Goal: Information Seeking & Learning: Learn about a topic

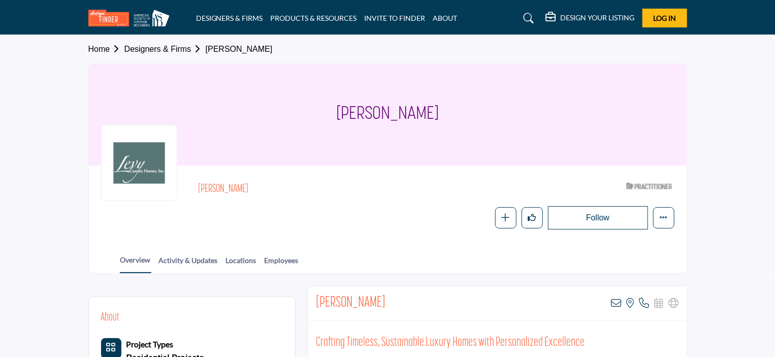
click at [0, 0] on div at bounding box center [0, 0] width 0 height 0
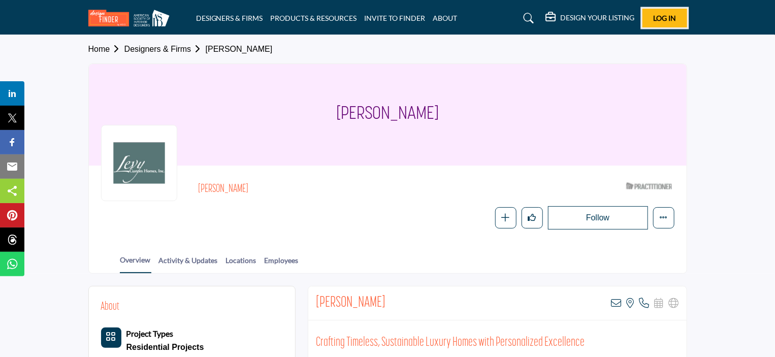
click at [669, 22] on span "Log In" at bounding box center [664, 18] width 23 height 9
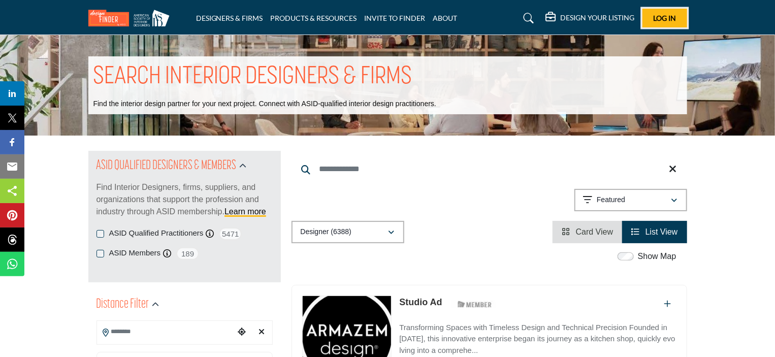
click at [662, 18] on span "Log In" at bounding box center [664, 18] width 23 height 9
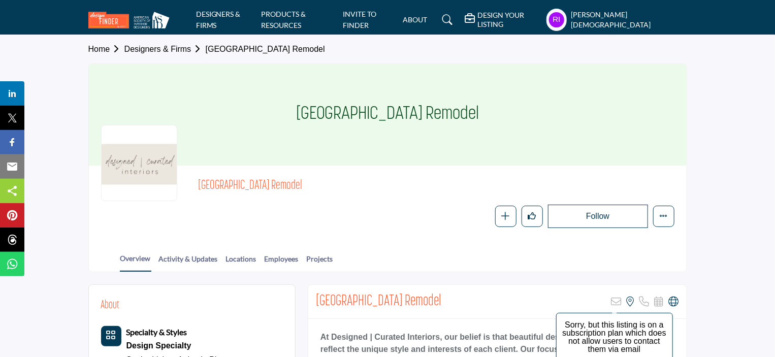
click at [616, 302] on icon at bounding box center [617, 302] width 10 height 10
click at [617, 300] on icon at bounding box center [617, 302] width 10 height 10
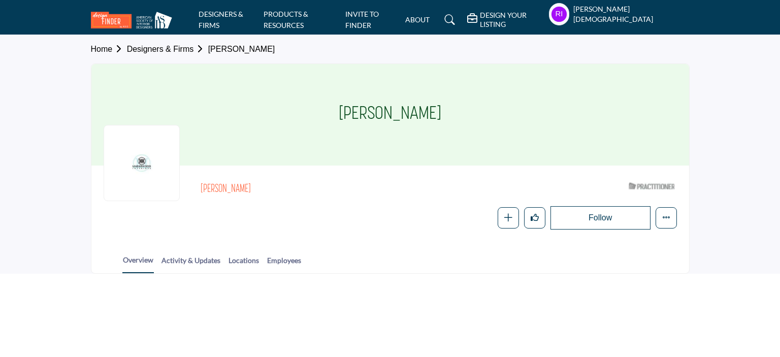
click at [406, 217] on div "Follow Following Message Recommend Add to My Suppliers Claim Listing Report Pag…" at bounding box center [510, 217] width 333 height 23
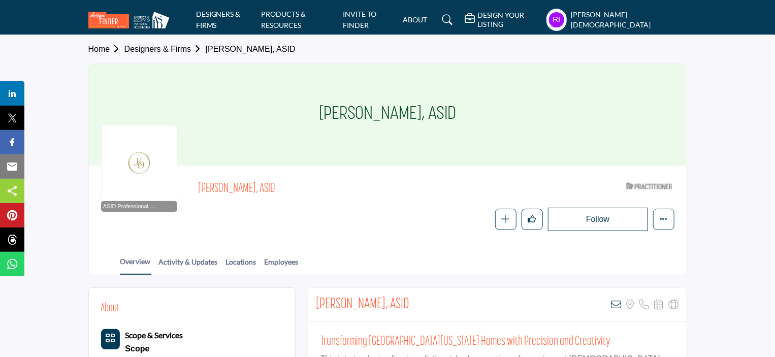
drag, startPoint x: 614, startPoint y: 303, endPoint x: 596, endPoint y: 290, distance: 21.7
click at [613, 303] on icon at bounding box center [617, 305] width 10 height 10
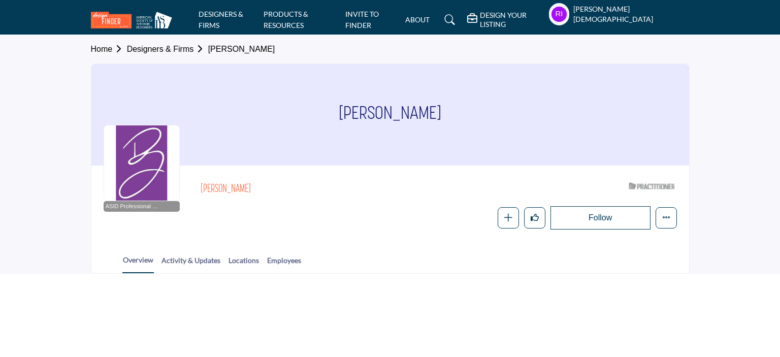
click at [71, 119] on section "Home Designers & Firms Mary Beth Archer Mary Beth Archer ASID Professional Prac…" at bounding box center [390, 154] width 780 height 239
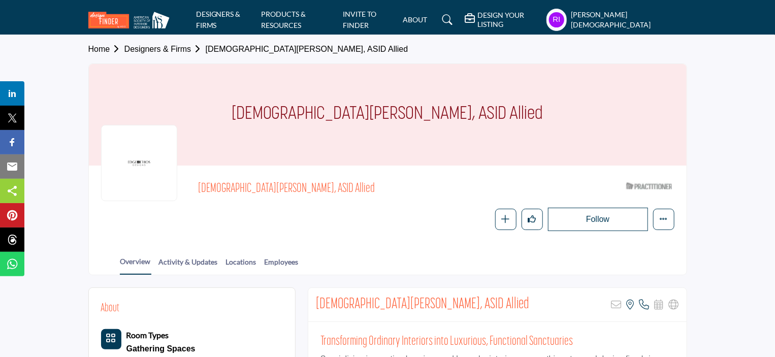
click at [534, 50] on div "Home Designers & Firms Kristen Proctor, ASID Allied" at bounding box center [387, 49] width 599 height 28
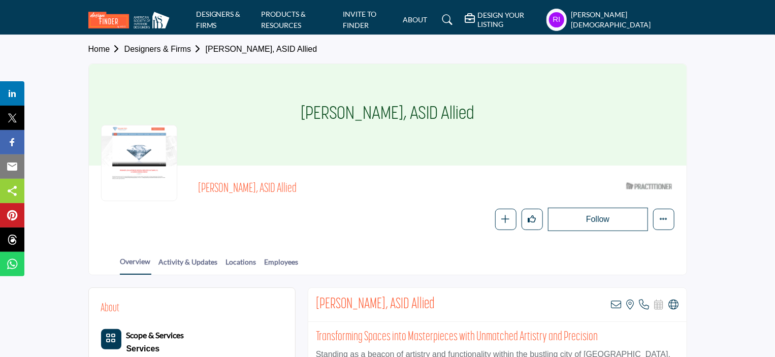
drag, startPoint x: 618, startPoint y: 303, endPoint x: 719, endPoint y: 169, distance: 168.2
click at [728, 169] on section "Home Designers & Firms Michelle Grace, ASID Allied Michelle Grace, ASID Allied …" at bounding box center [387, 155] width 775 height 240
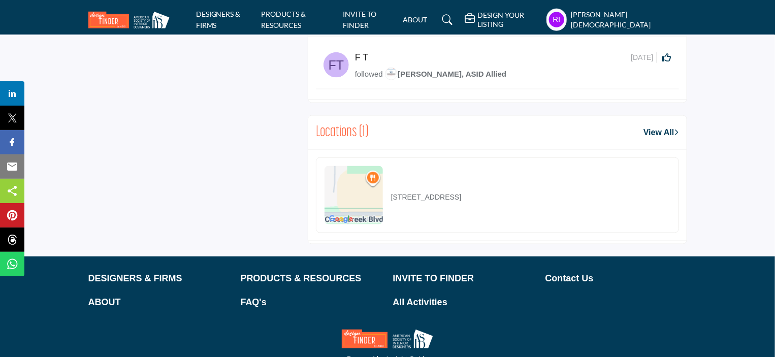
scroll to position [706, 0]
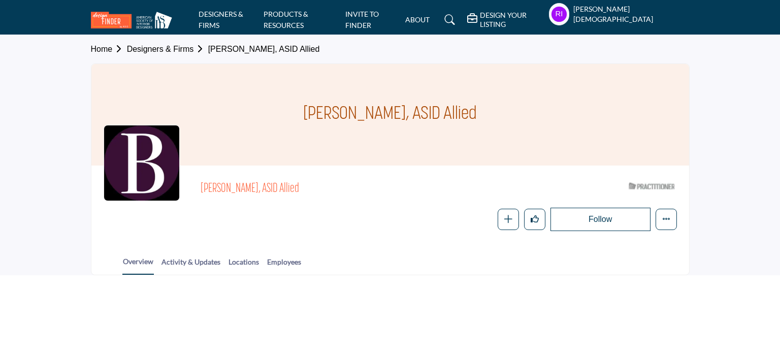
click at [382, 169] on div "Lovedy Barbatelli, ASID Allied ASID Qualified Practitioner who validates work a…" at bounding box center [390, 205] width 598 height 78
drag, startPoint x: 416, startPoint y: 217, endPoint x: 416, endPoint y: 211, distance: 6.1
click at [416, 216] on div "Follow Following Message Recommend Add to My Suppliers Claim Listing Report Pag…" at bounding box center [510, 219] width 333 height 23
